Goal: Navigation & Orientation: Find specific page/section

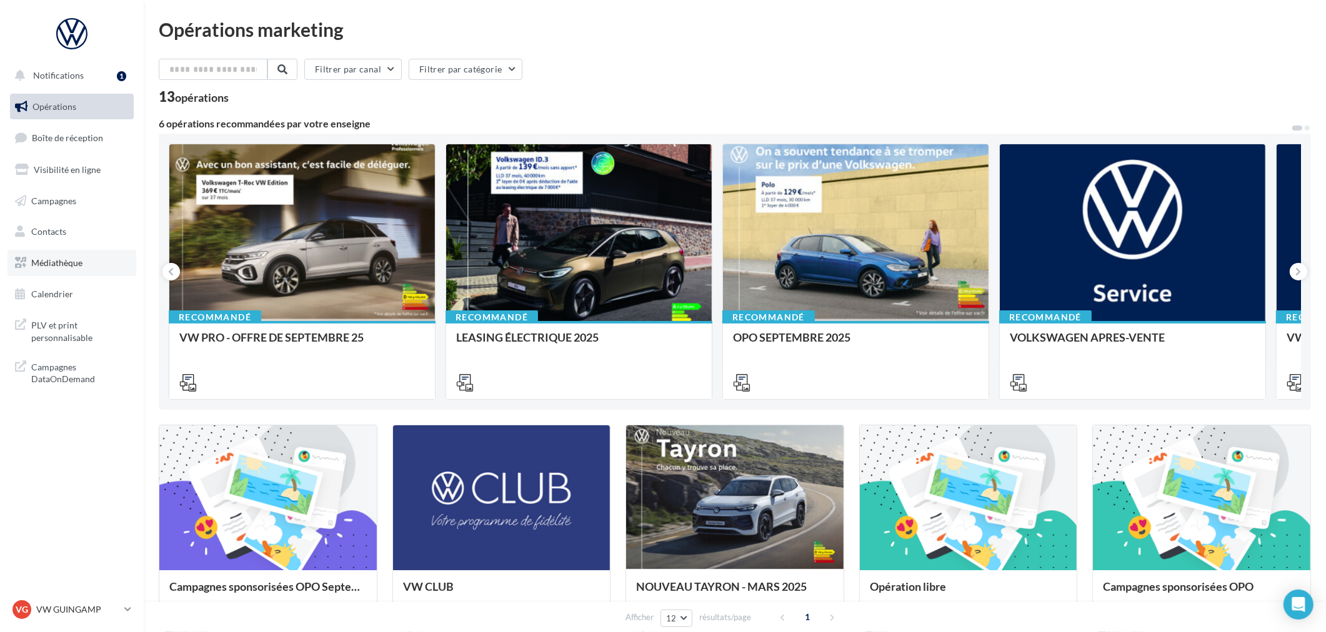
click at [79, 265] on span "Médiathèque" at bounding box center [56, 262] width 51 height 11
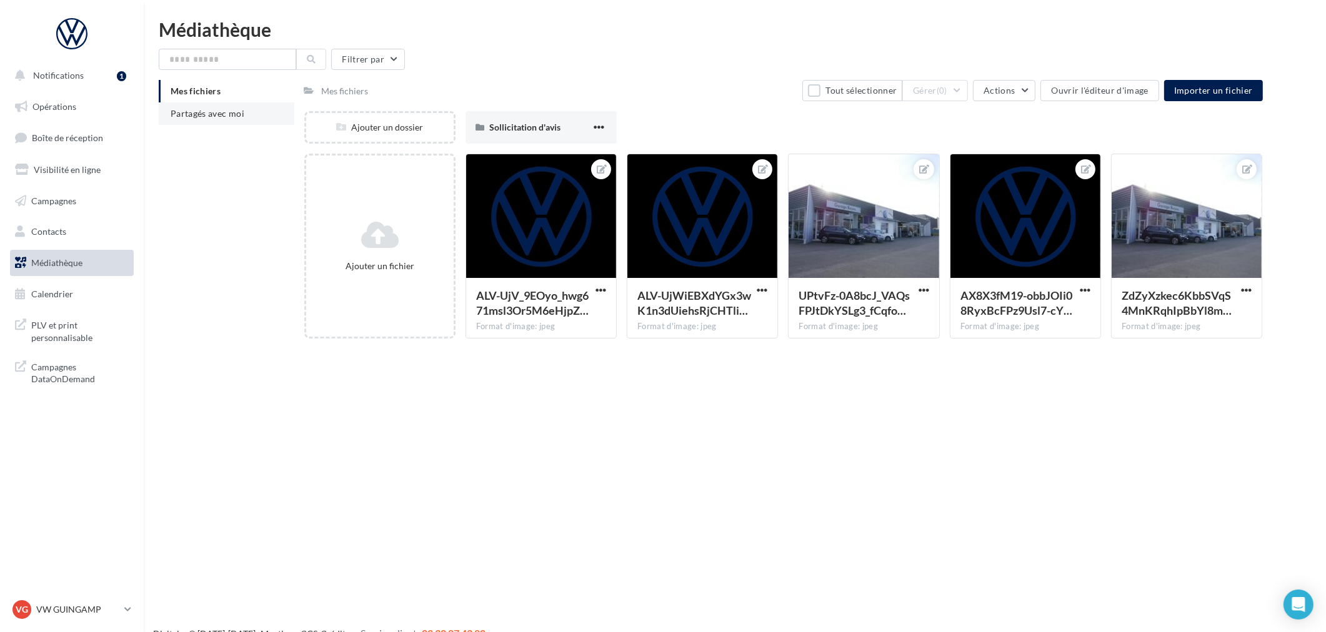
click at [206, 119] on li "Partagés avec moi" at bounding box center [227, 113] width 136 height 22
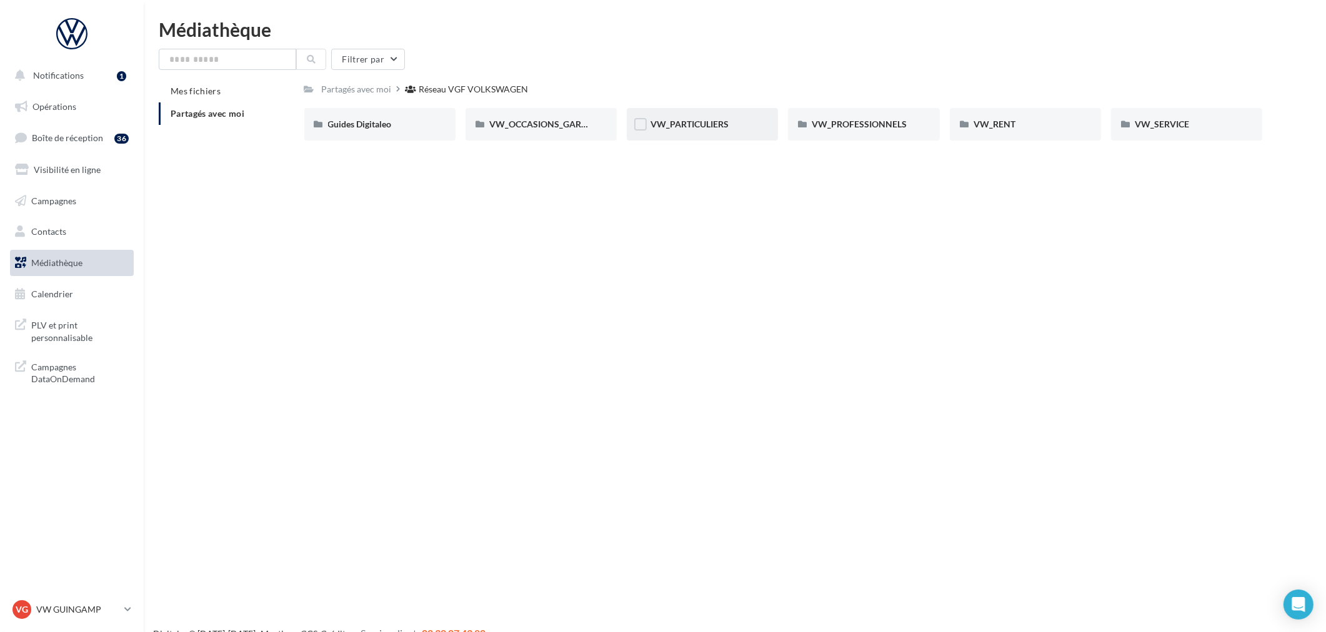
click at [734, 126] on div "VW_PARTICULIERS" at bounding box center [702, 124] width 104 height 12
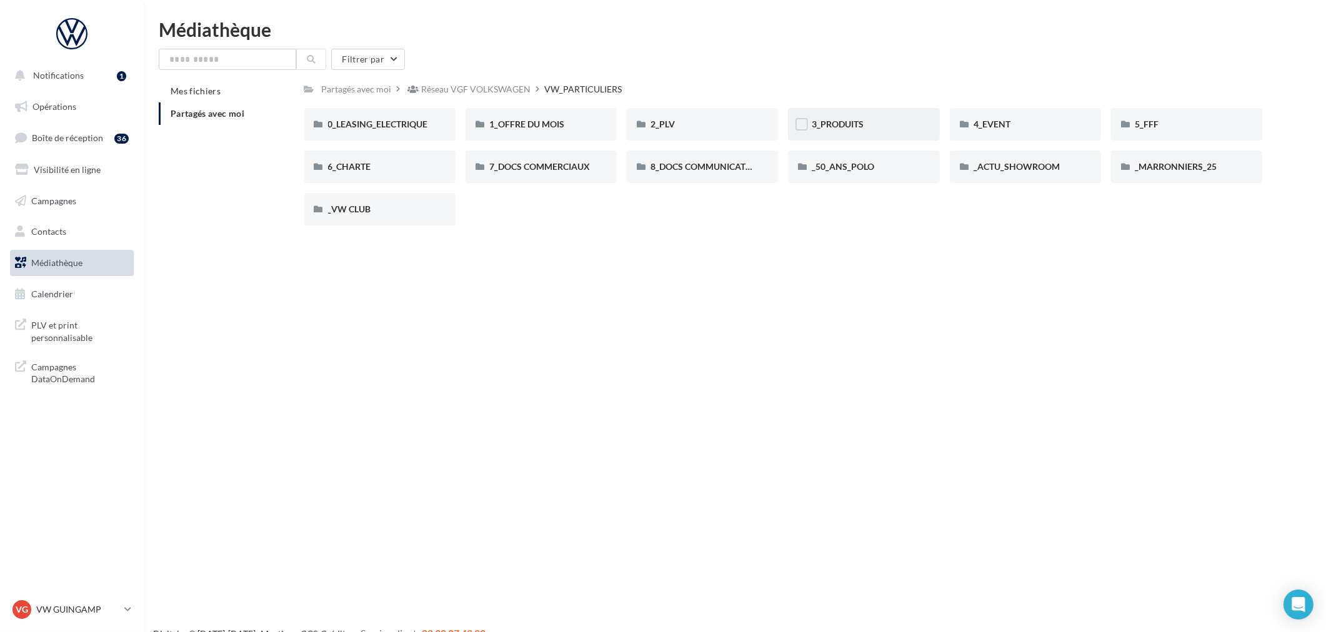
click at [872, 129] on div "3_PRODUITS" at bounding box center [864, 124] width 104 height 12
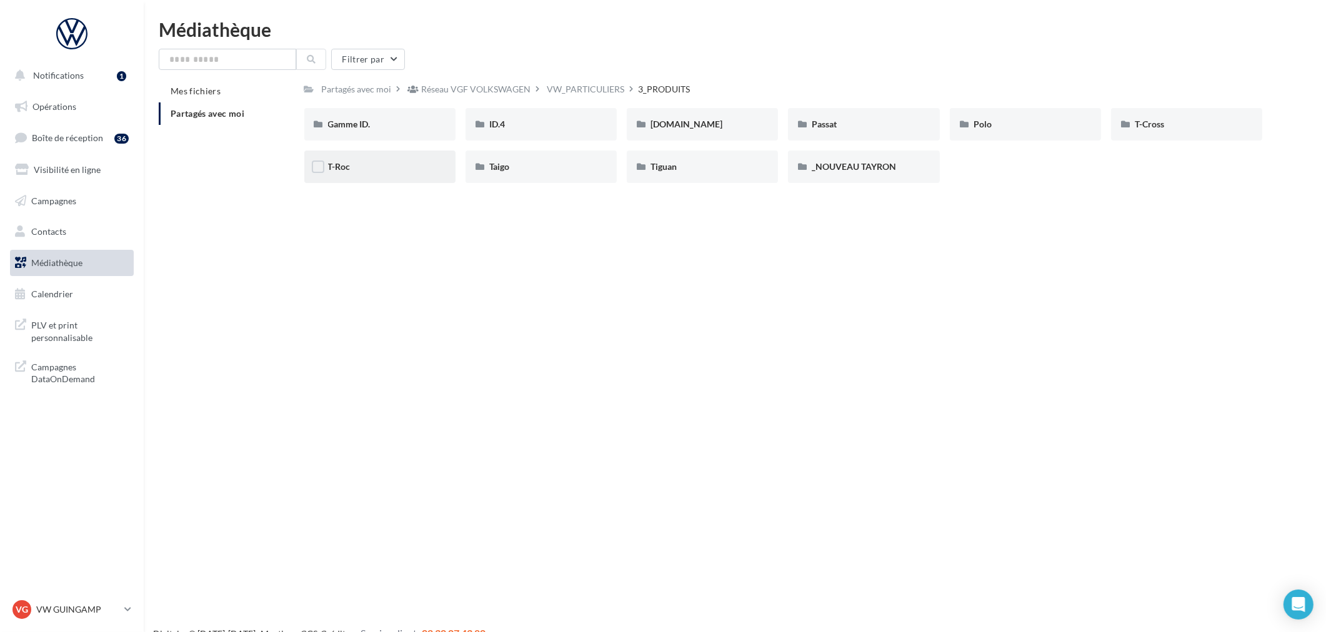
click at [402, 170] on div "T-Roc" at bounding box center [380, 167] width 104 height 12
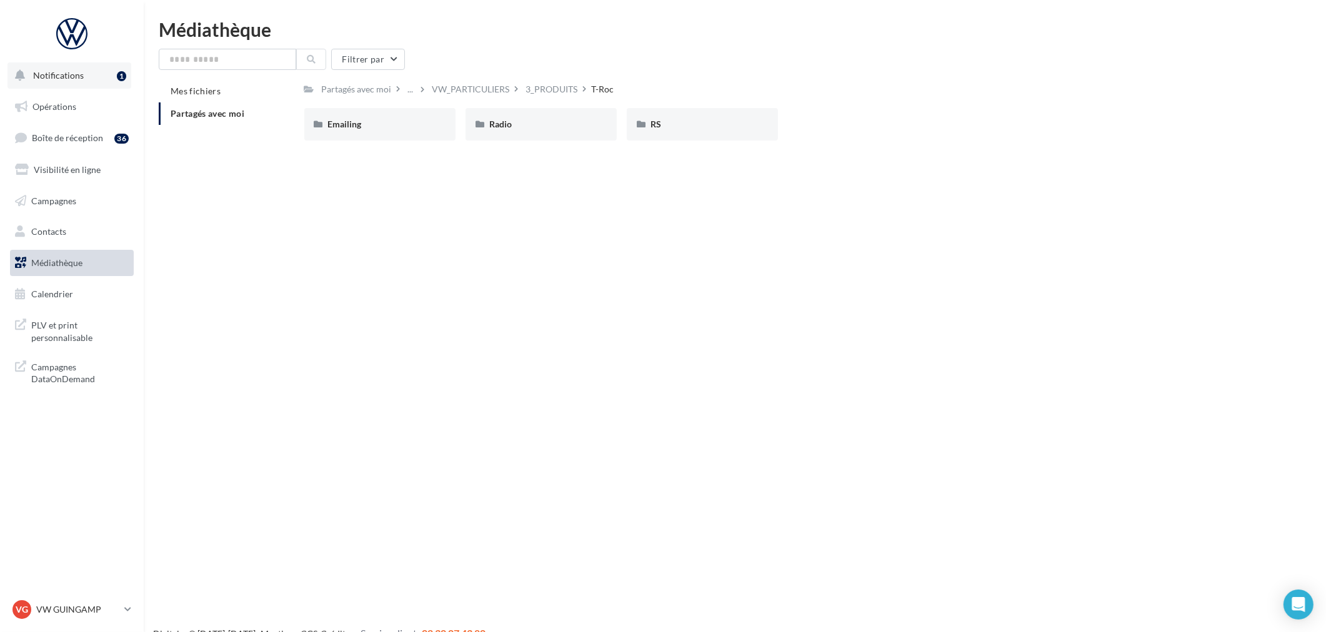
click at [56, 66] on button "Notifications 1" at bounding box center [69, 75] width 124 height 26
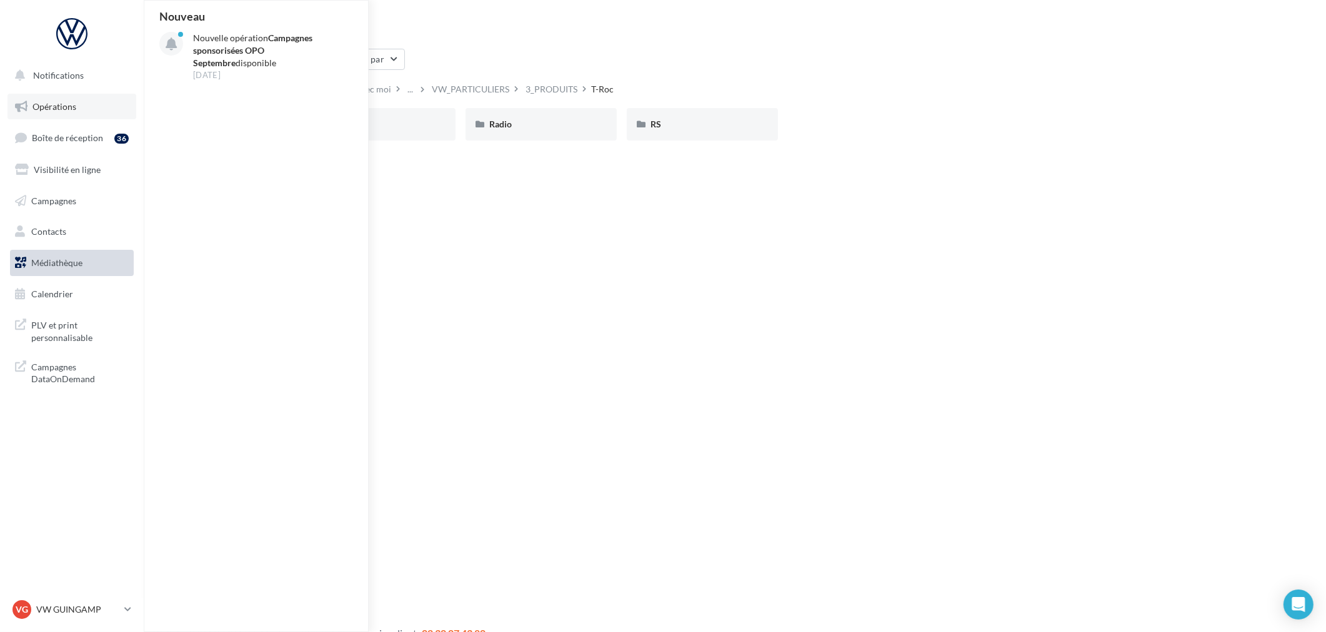
click at [67, 107] on span "Opérations" at bounding box center [54, 106] width 44 height 11
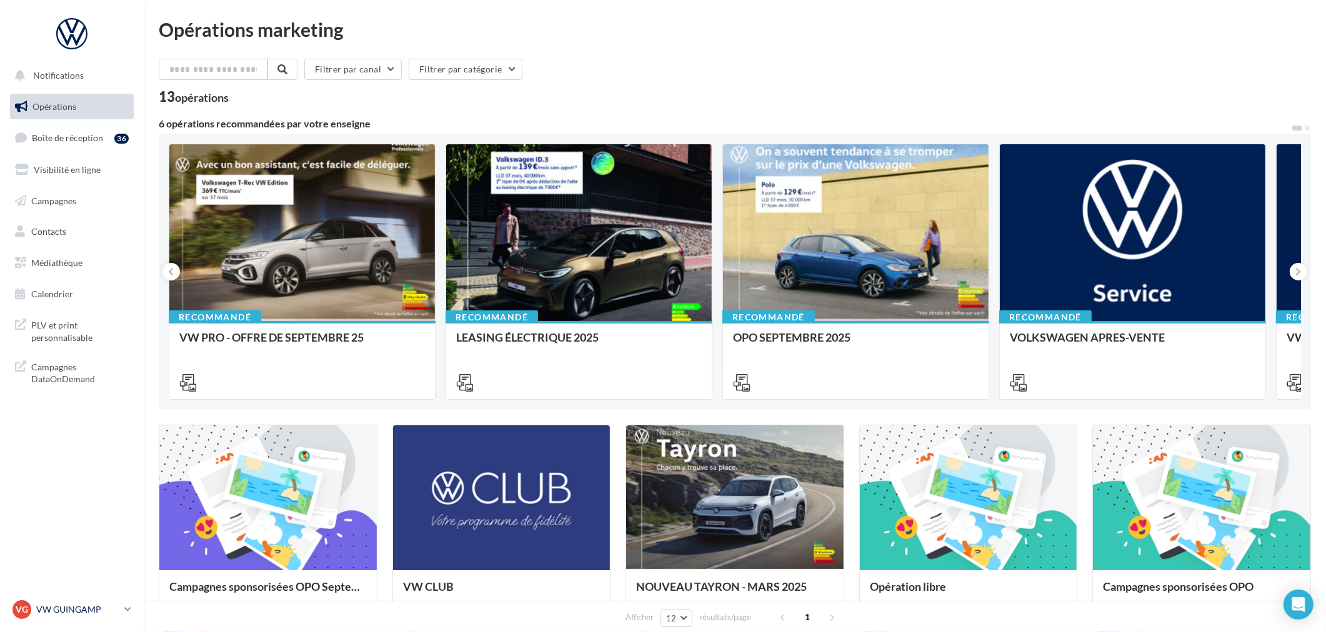
click at [94, 607] on p "VW GUINGAMP" at bounding box center [77, 610] width 83 height 12
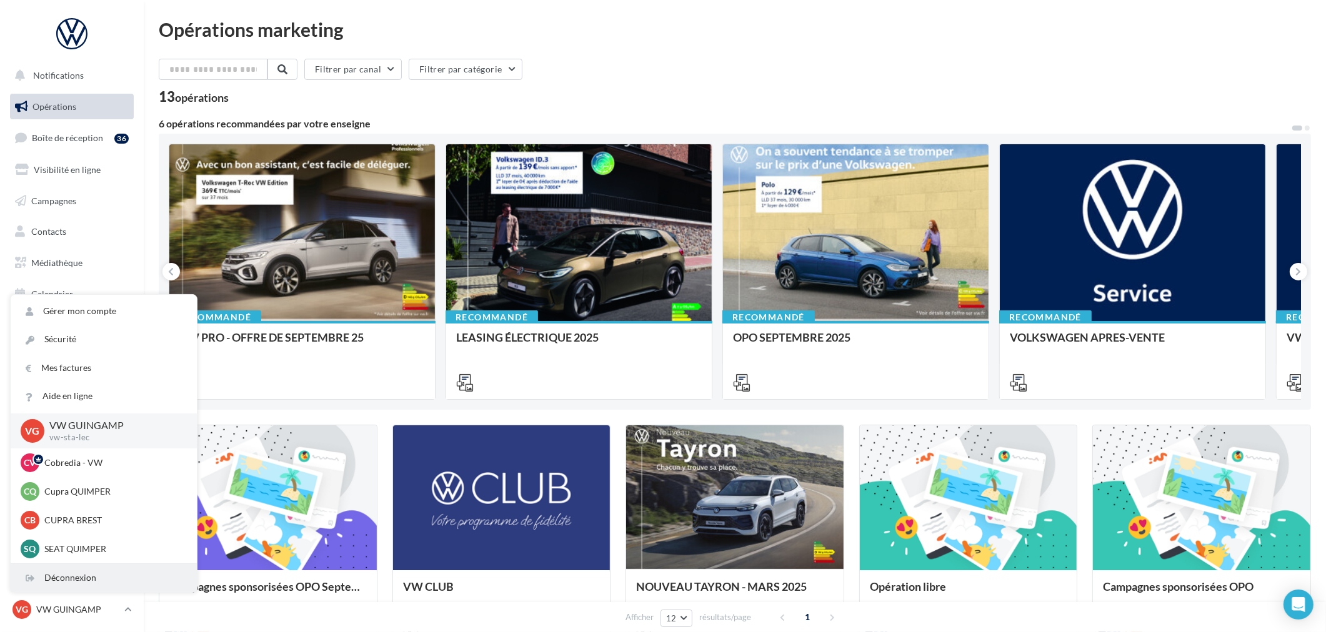
click at [86, 572] on div "Déconnexion" at bounding box center [104, 578] width 186 height 28
